Goal: Task Accomplishment & Management: Manage account settings

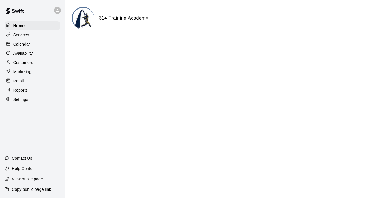
click at [32, 63] on p "Customers" at bounding box center [23, 63] width 20 height 6
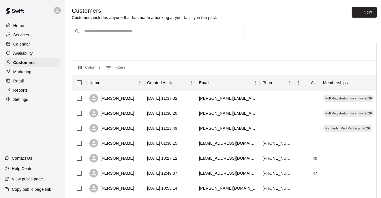
click at [153, 33] on input "Search customers by name or email" at bounding box center [162, 32] width 160 height 6
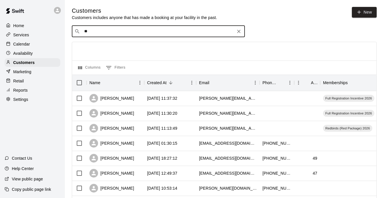
type input "*"
click at [121, 114] on div "[PERSON_NAME]" at bounding box center [111, 113] width 45 height 9
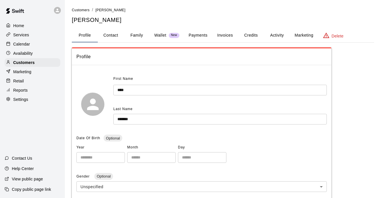
click at [331, 32] on div "Delete" at bounding box center [332, 35] width 21 height 7
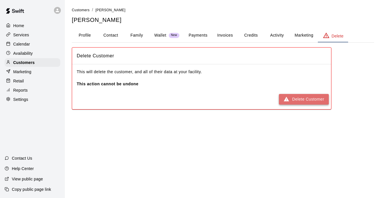
click at [293, 99] on button "Delete Customer" at bounding box center [304, 99] width 50 height 11
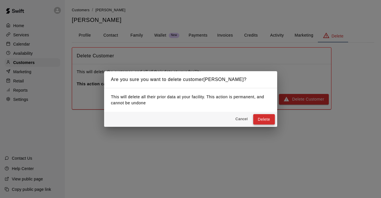
click at [258, 123] on button "Delete" at bounding box center [264, 119] width 22 height 11
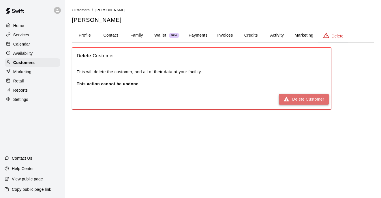
click at [303, 101] on button "Delete Customer" at bounding box center [304, 99] width 50 height 11
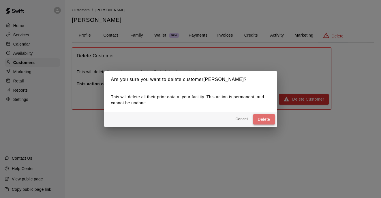
click at [266, 121] on button "Delete" at bounding box center [264, 119] width 22 height 11
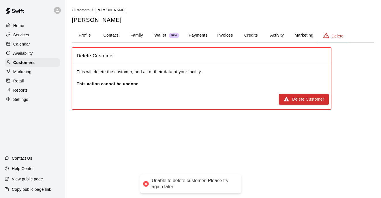
click at [183, 175] on div "Unable to delete customer. Please try again later" at bounding box center [190, 183] width 101 height 19
click at [170, 190] on div "Unable to delete customer. Please try again later" at bounding box center [190, 183] width 101 height 19
click at [35, 61] on div "Customers" at bounding box center [33, 62] width 56 height 9
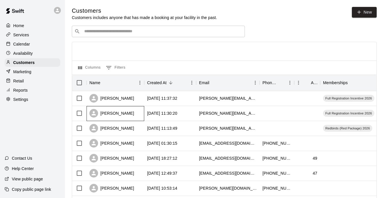
click at [113, 114] on div "[PERSON_NAME]" at bounding box center [111, 113] width 45 height 9
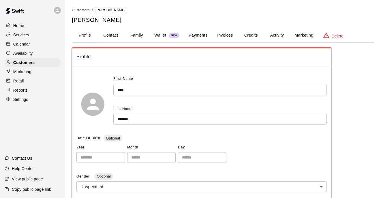
click at [108, 39] on button "Contact" at bounding box center [111, 36] width 26 height 14
select select "**"
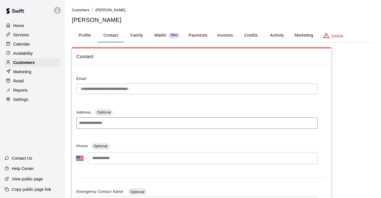
click at [333, 34] on p "Delete" at bounding box center [337, 36] width 12 height 6
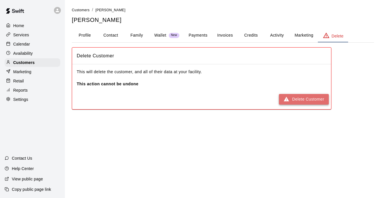
click at [305, 95] on button "Delete Customer" at bounding box center [304, 99] width 50 height 11
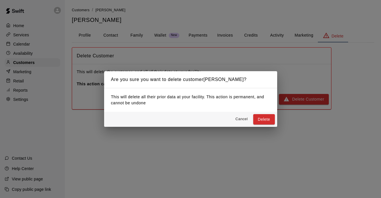
click at [263, 119] on button "Delete" at bounding box center [264, 119] width 22 height 11
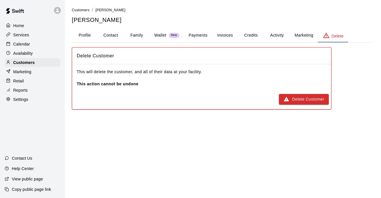
click at [253, 32] on button "Credits" at bounding box center [251, 36] width 26 height 14
